Goal: Task Accomplishment & Management: Use online tool/utility

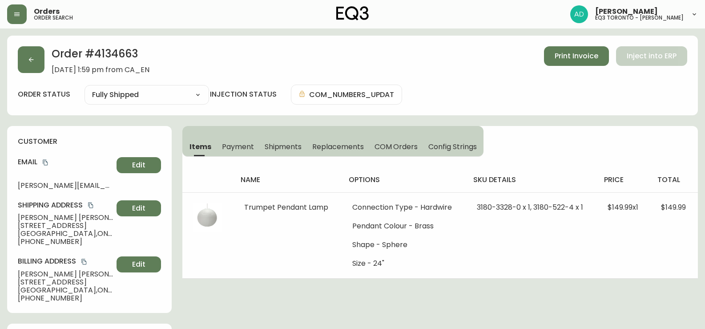
select select "FULLY_SHIPPED"
click at [5, 14] on header "Orders order search [PERSON_NAME] eq3 toronto - [PERSON_NAME]" at bounding box center [352, 14] width 705 height 28
click at [12, 14] on button "button" at bounding box center [17, 14] width 20 height 20
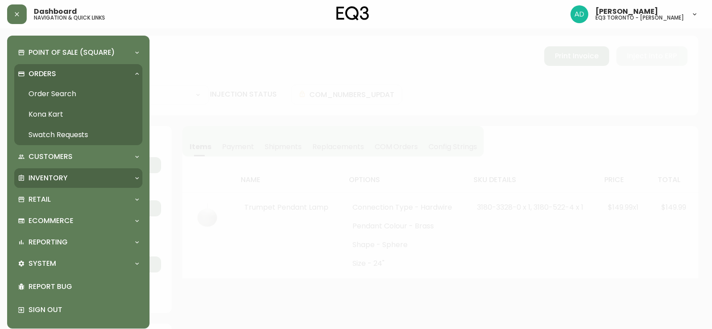
click at [54, 172] on div "Inventory" at bounding box center [78, 178] width 128 height 20
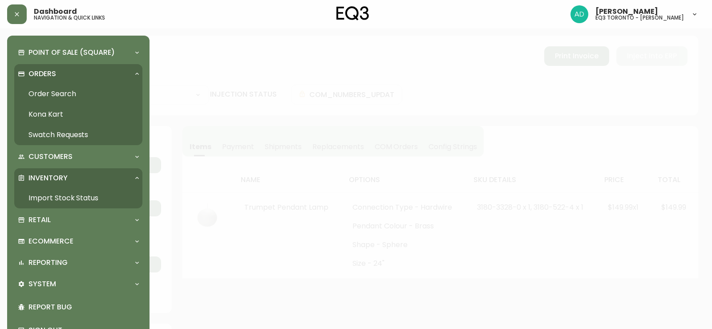
click at [71, 194] on link "Import Stock Status" at bounding box center [78, 198] width 128 height 20
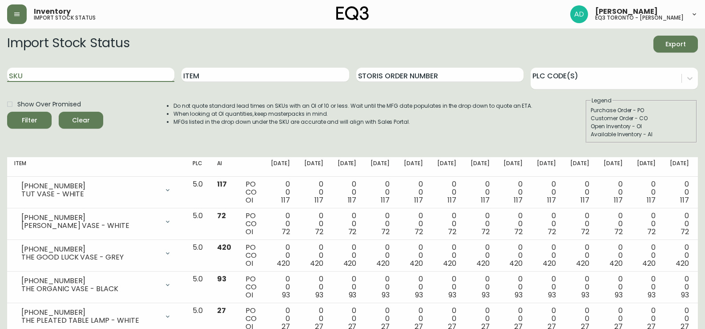
click at [89, 73] on input "SKU" at bounding box center [90, 75] width 167 height 14
paste input "[PHONE_NUMBER]"
type input "[PHONE_NUMBER]"
click at [7, 112] on button "Filter" at bounding box center [29, 120] width 44 height 17
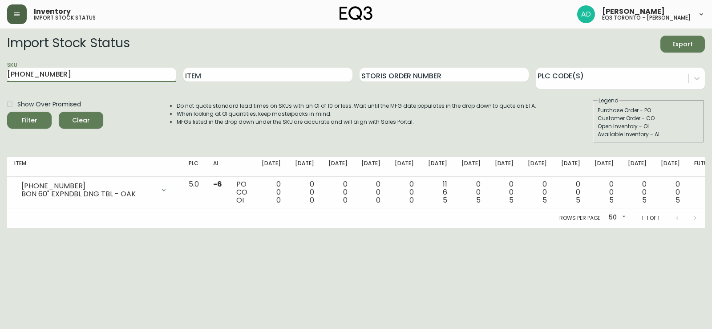
click at [20, 9] on button "button" at bounding box center [17, 14] width 20 height 20
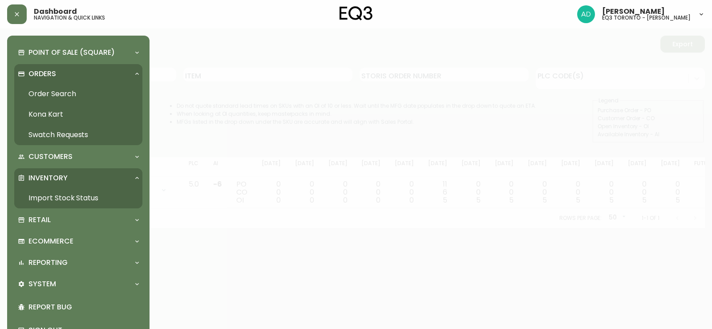
click at [40, 173] on p "Inventory" at bounding box center [47, 178] width 39 height 10
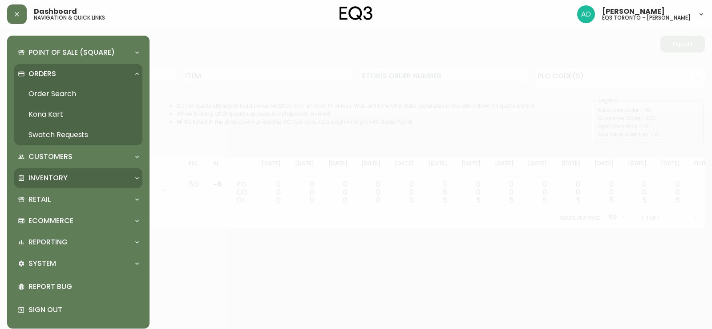
click at [40, 173] on p "Inventory" at bounding box center [47, 178] width 39 height 10
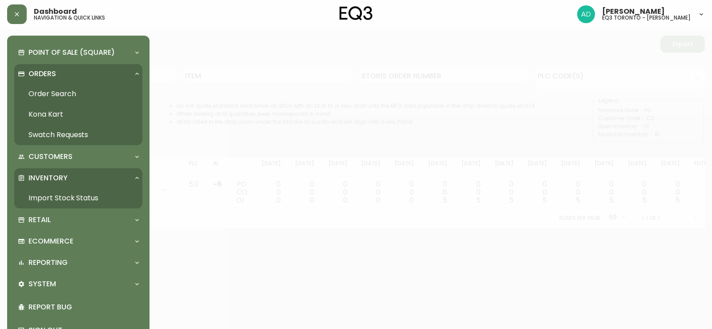
click at [79, 194] on link "Import Stock Status" at bounding box center [78, 198] width 128 height 20
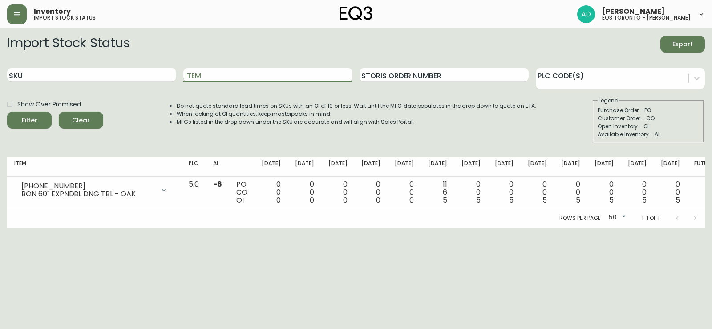
click at [217, 70] on input "Item" at bounding box center [267, 75] width 169 height 14
type input "BON"
click at [7, 112] on button "Filter" at bounding box center [29, 120] width 44 height 17
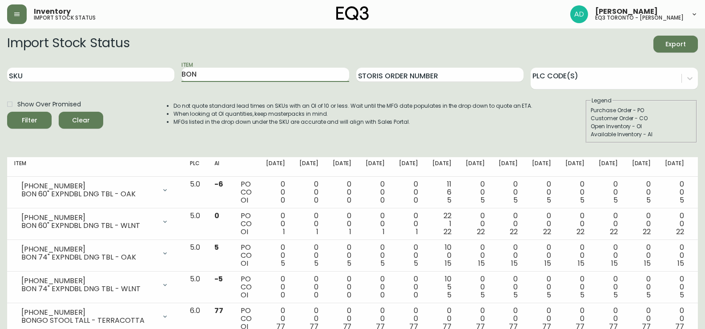
drag, startPoint x: 92, startPoint y: 119, endPoint x: 98, endPoint y: 114, distance: 7.6
click at [92, 120] on span "Clear" at bounding box center [81, 120] width 30 height 11
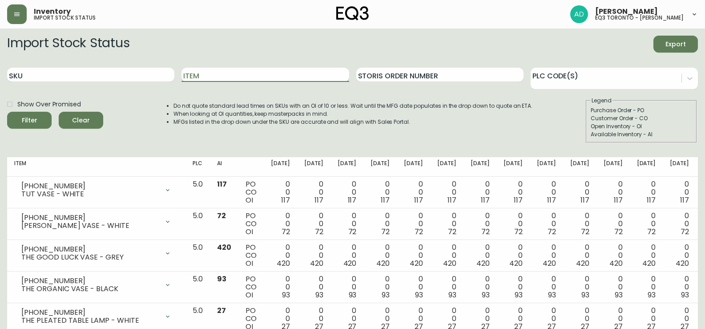
click at [210, 73] on input "Item" at bounding box center [265, 75] width 167 height 14
click at [7, 112] on button "Filter" at bounding box center [29, 120] width 44 height 17
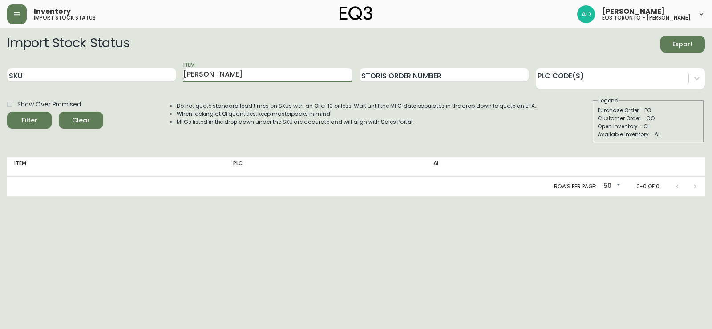
click at [215, 72] on input "[PERSON_NAME]" at bounding box center [267, 75] width 169 height 14
type input "ALFI"
click at [7, 112] on button "Filter" at bounding box center [29, 120] width 44 height 17
